Goal: Navigation & Orientation: Go to known website

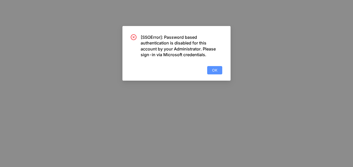
click at [216, 71] on span "OK" at bounding box center [214, 70] width 5 height 6
